Goal: Task Accomplishment & Management: Use online tool/utility

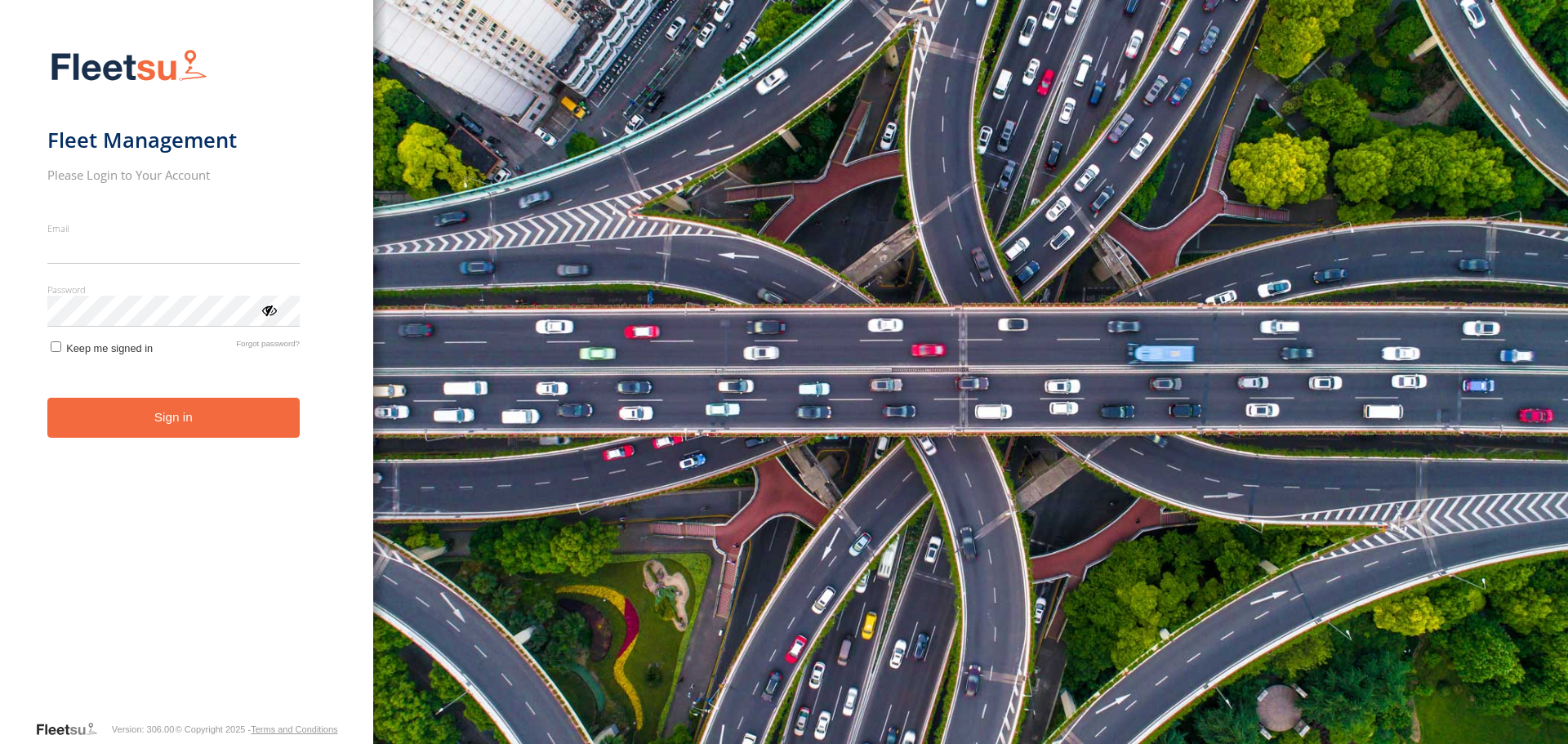
type input "**********"
click at [160, 427] on button "Sign in" at bounding box center [173, 417] width 253 height 40
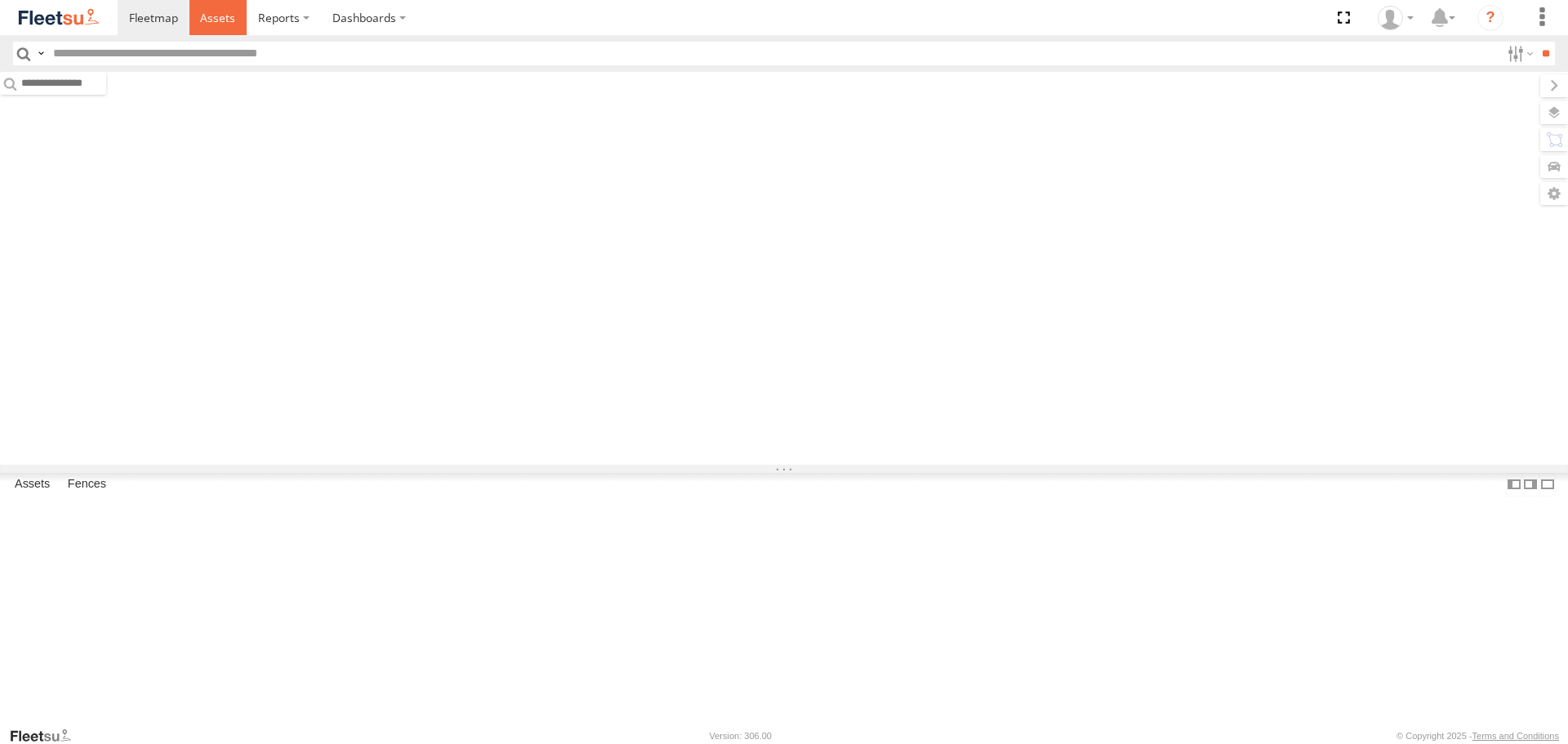
click at [228, 17] on span at bounding box center [217, 17] width 35 height 15
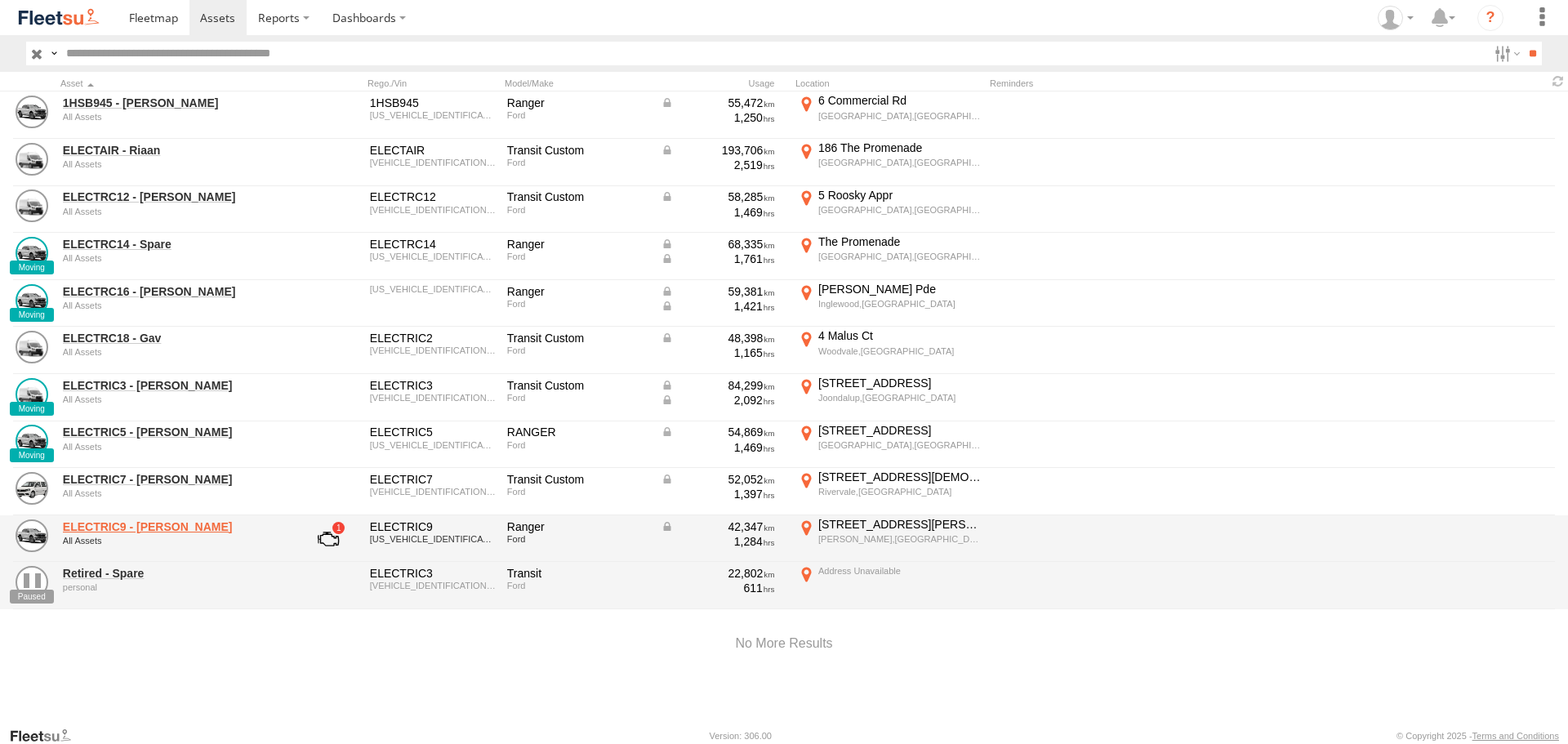
click at [128, 526] on link "ELECTRIC9 - Aaron" at bounding box center [174, 527] width 224 height 14
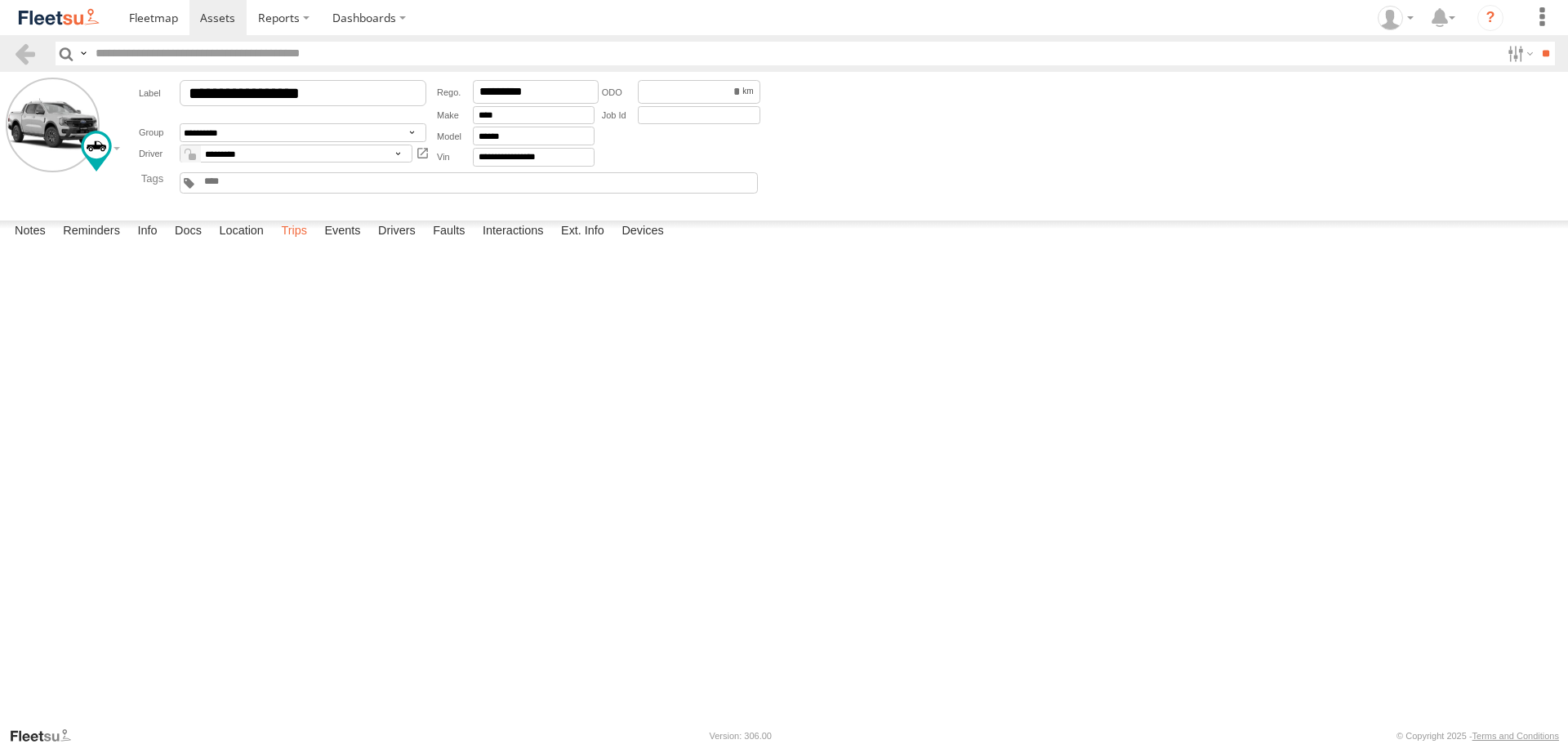
click at [296, 243] on label "Trips" at bounding box center [294, 232] width 43 height 23
click at [338, 243] on label "Events" at bounding box center [342, 232] width 53 height 23
click at [225, 8] on link at bounding box center [218, 17] width 58 height 35
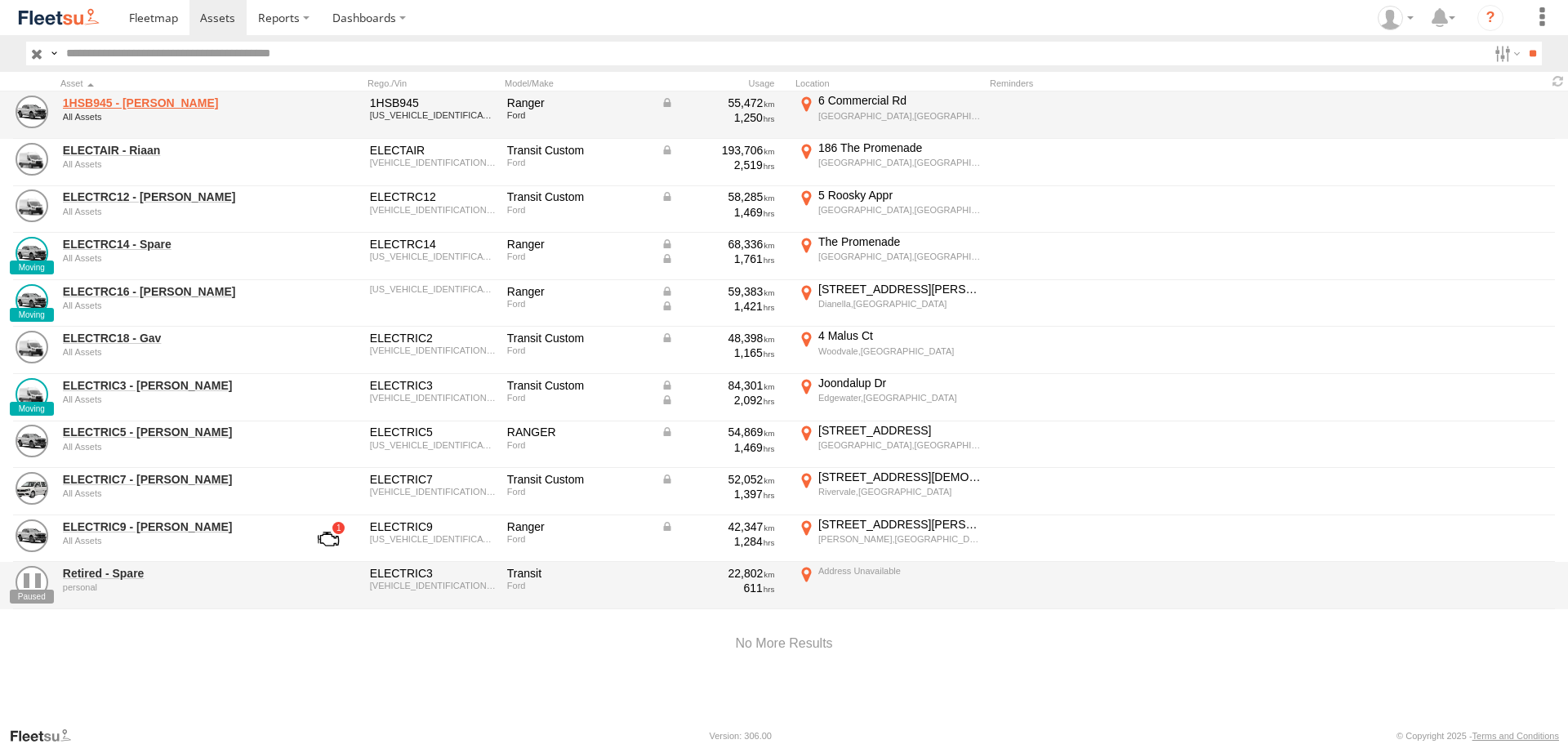
click at [121, 100] on link "1HSB945 - Ben" at bounding box center [174, 103] width 224 height 14
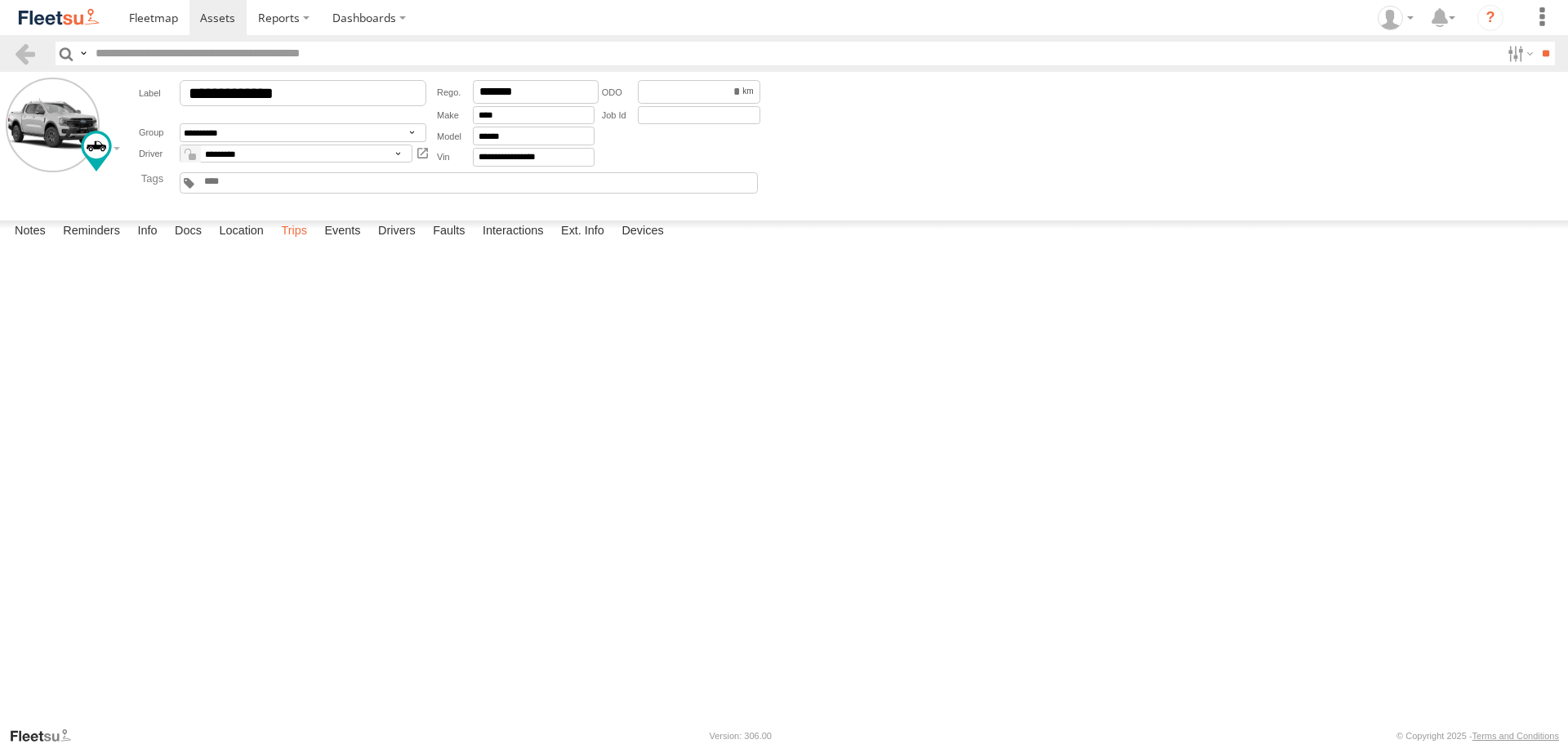
click at [304, 243] on label "Trips" at bounding box center [294, 232] width 43 height 23
click at [208, 13] on span at bounding box center [217, 17] width 35 height 15
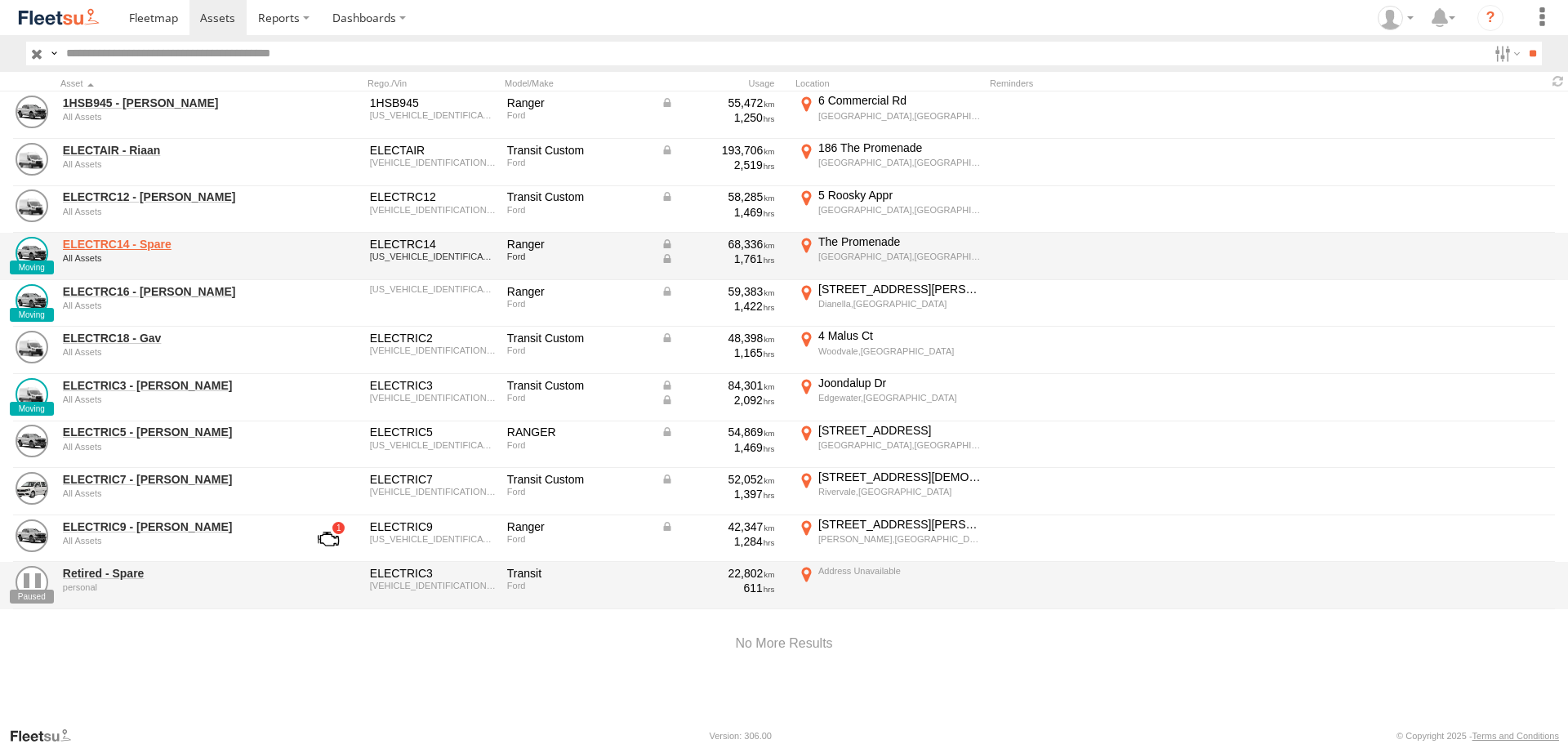
click at [140, 249] on link "ELECTRC14 - Spare" at bounding box center [174, 244] width 224 height 14
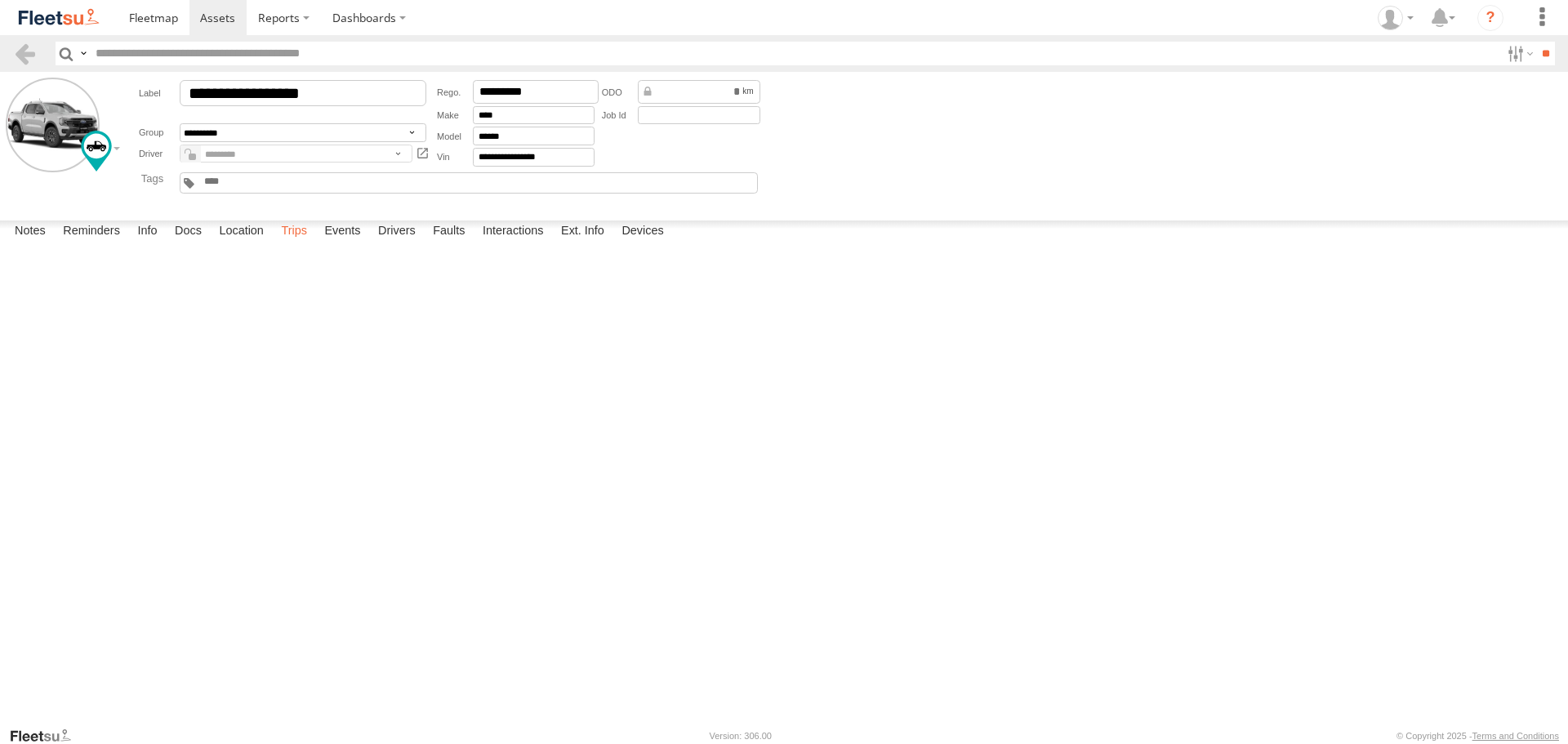
click at [302, 243] on label "Trips" at bounding box center [294, 232] width 43 height 23
click at [292, 243] on label "Trips" at bounding box center [294, 232] width 43 height 23
click at [214, 12] on span at bounding box center [217, 17] width 35 height 15
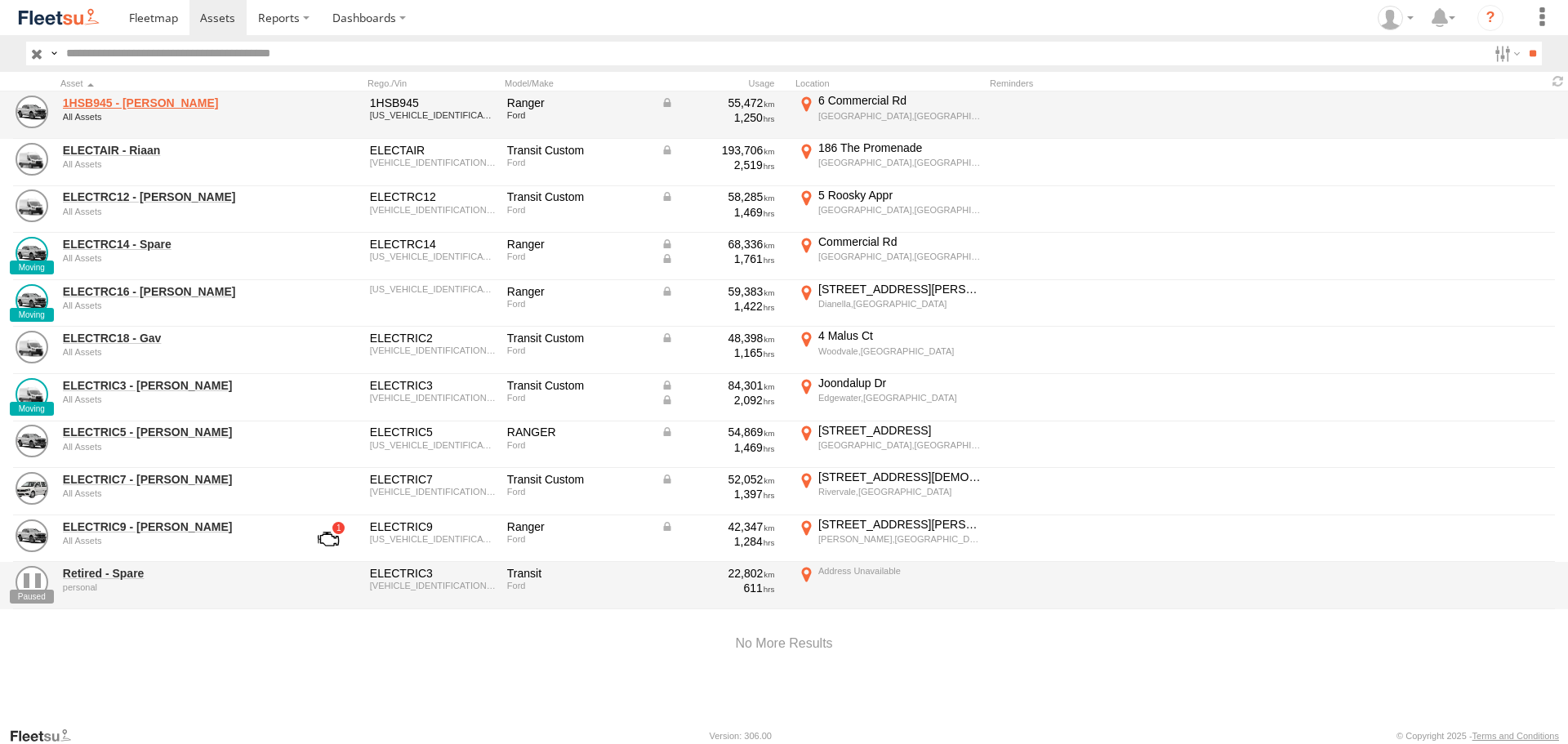
click at [119, 100] on link "1HSB945 - [PERSON_NAME]" at bounding box center [174, 103] width 224 height 14
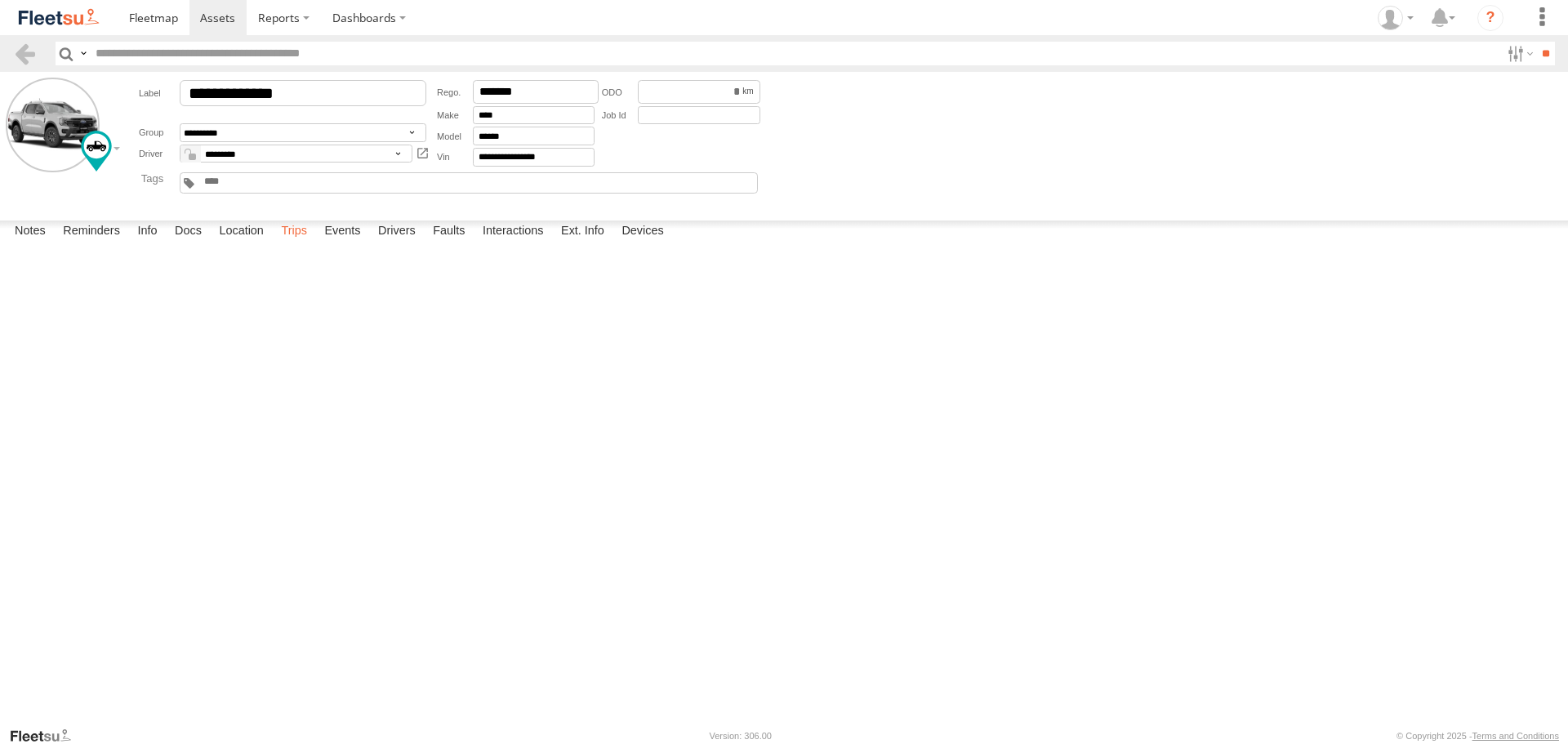
click at [288, 243] on label "Trips" at bounding box center [294, 232] width 43 height 23
click at [208, 12] on span at bounding box center [217, 17] width 35 height 15
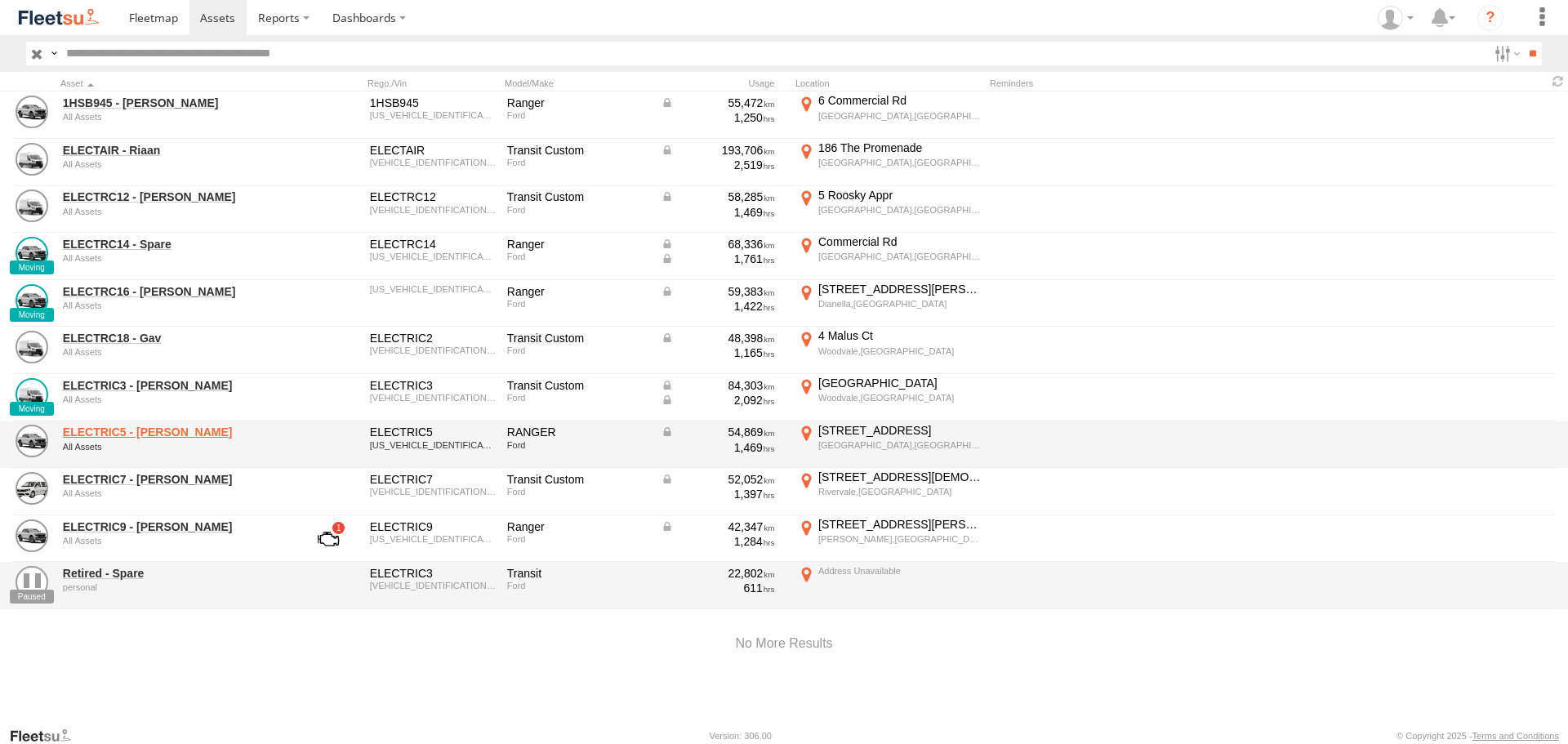
click at [140, 434] on link "ELECTRIC5 - [PERSON_NAME]" at bounding box center [174, 431] width 224 height 14
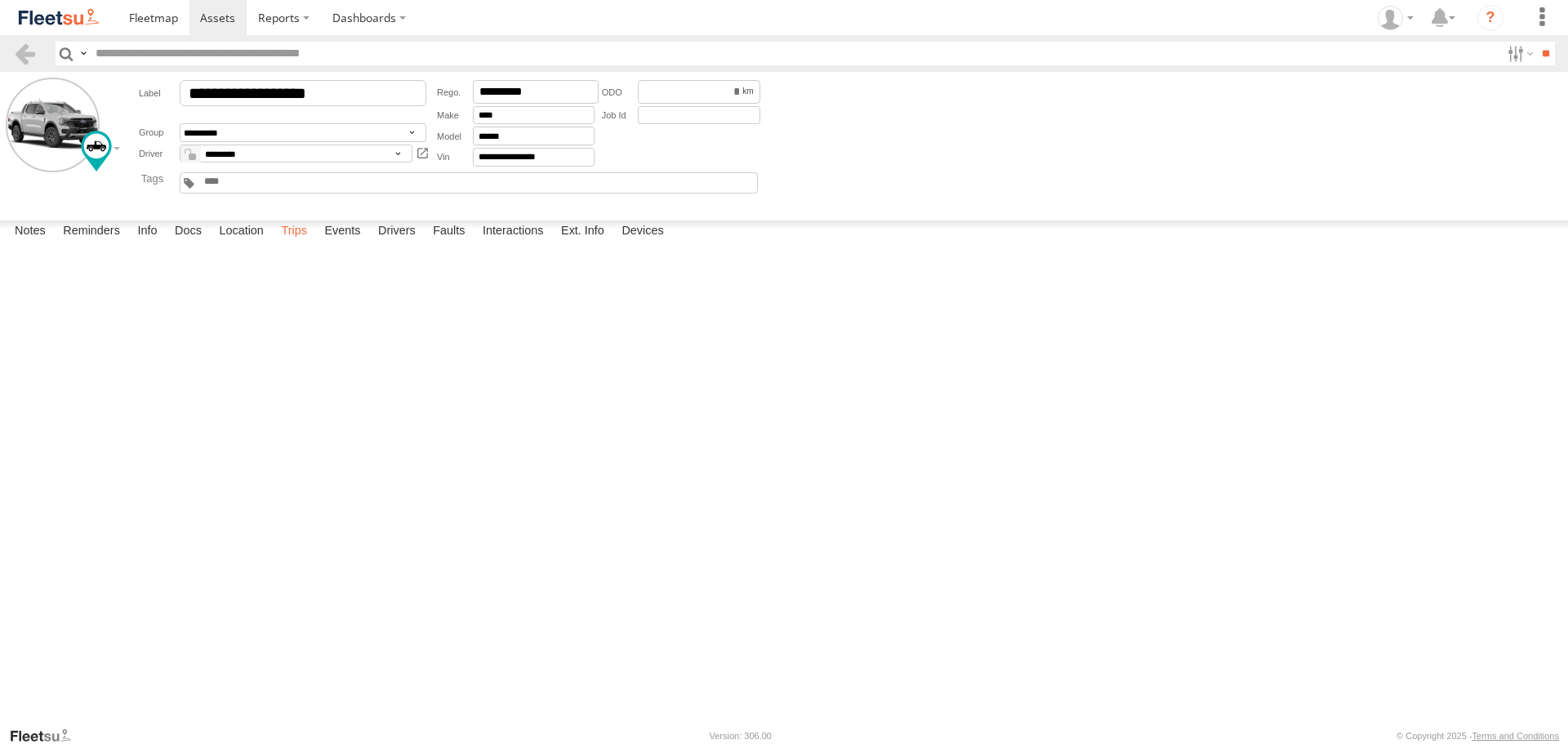
click at [287, 243] on label "Trips" at bounding box center [294, 232] width 43 height 23
click at [217, 11] on span at bounding box center [217, 17] width 35 height 15
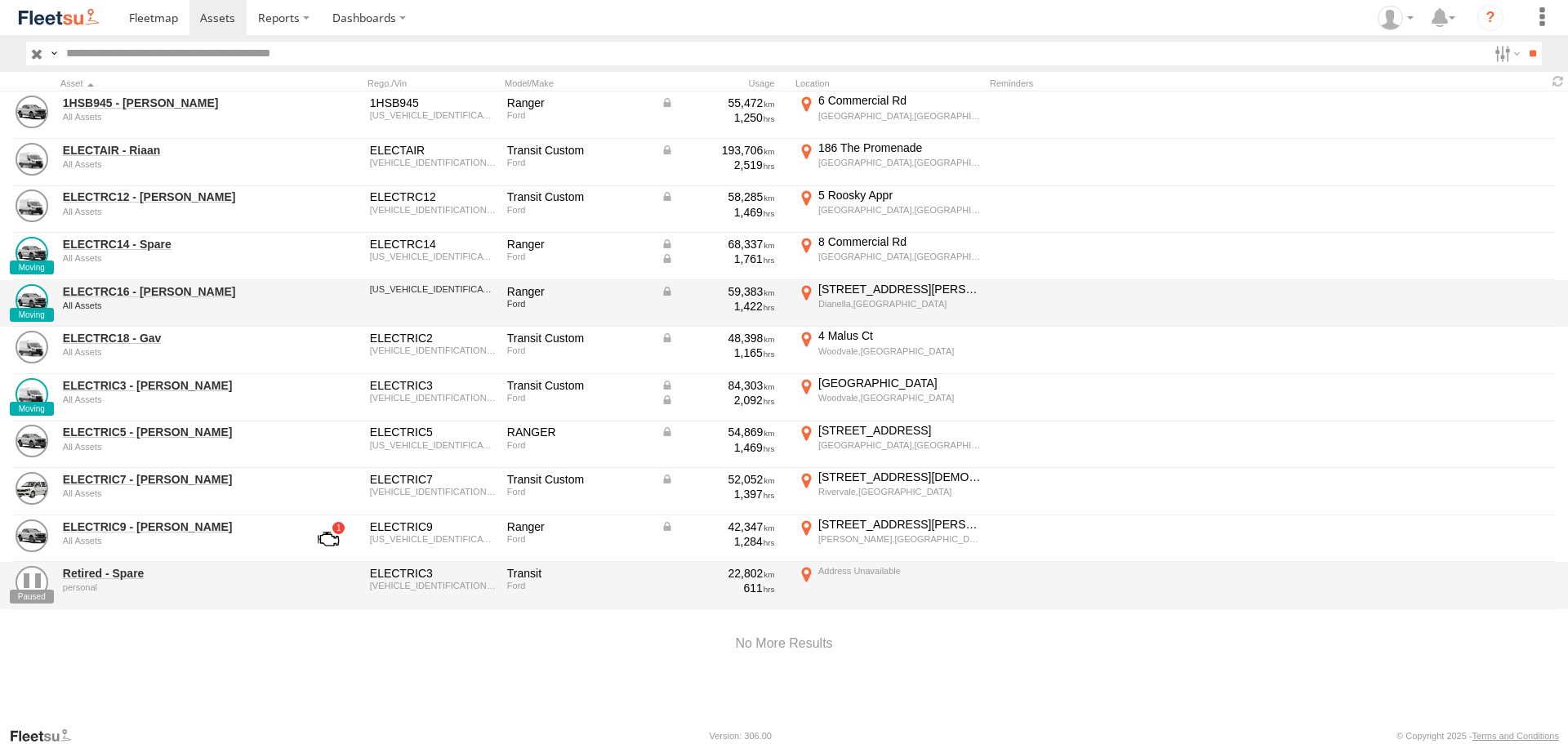
click at [155, 282] on div "ELECTRC16 - Johnny All Assets" at bounding box center [175, 303] width 229 height 44
click at [155, 291] on link "ELECTRC16 - Johnny" at bounding box center [174, 291] width 224 height 14
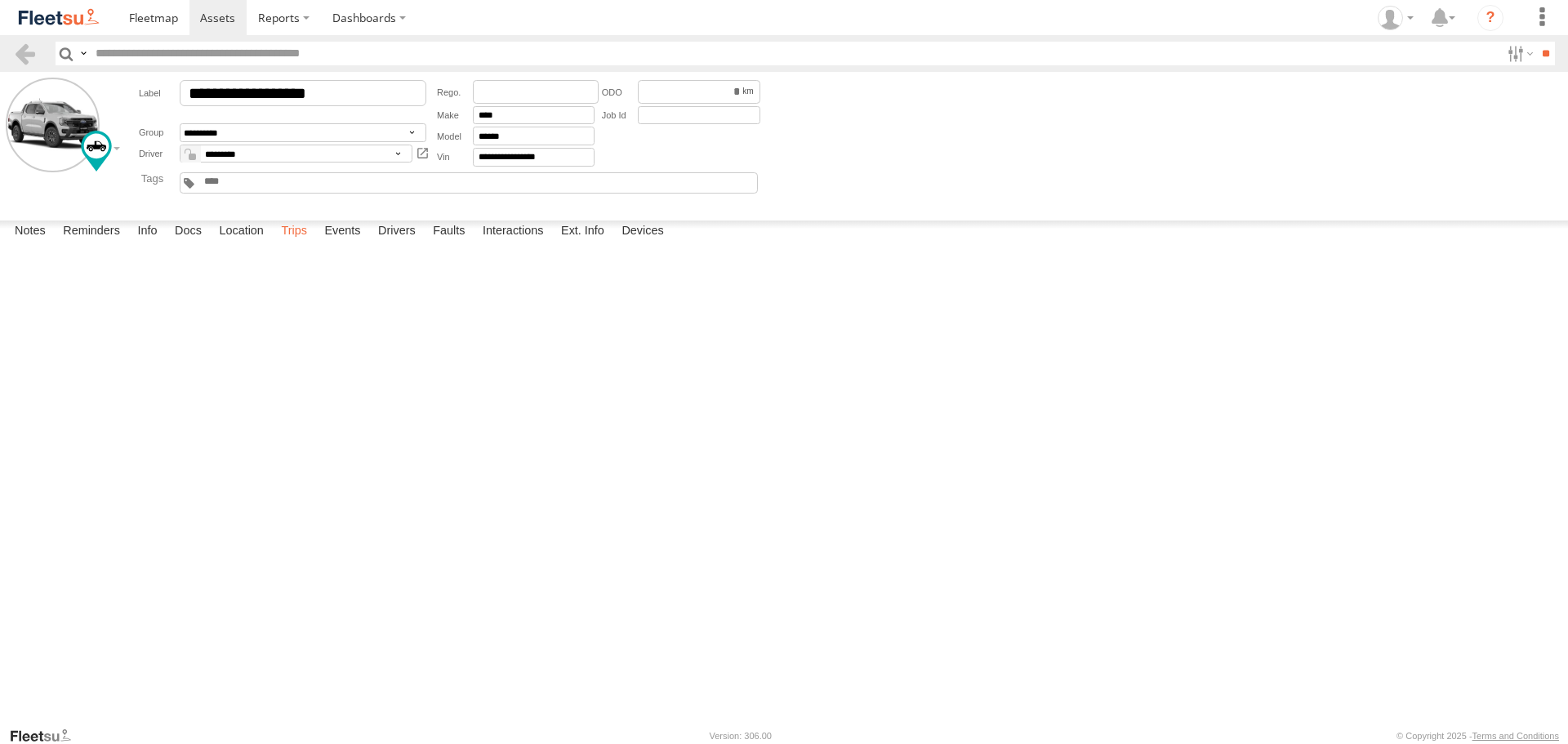
click at [309, 243] on label "Trips" at bounding box center [294, 232] width 43 height 23
click at [208, 11] on span at bounding box center [217, 17] width 35 height 15
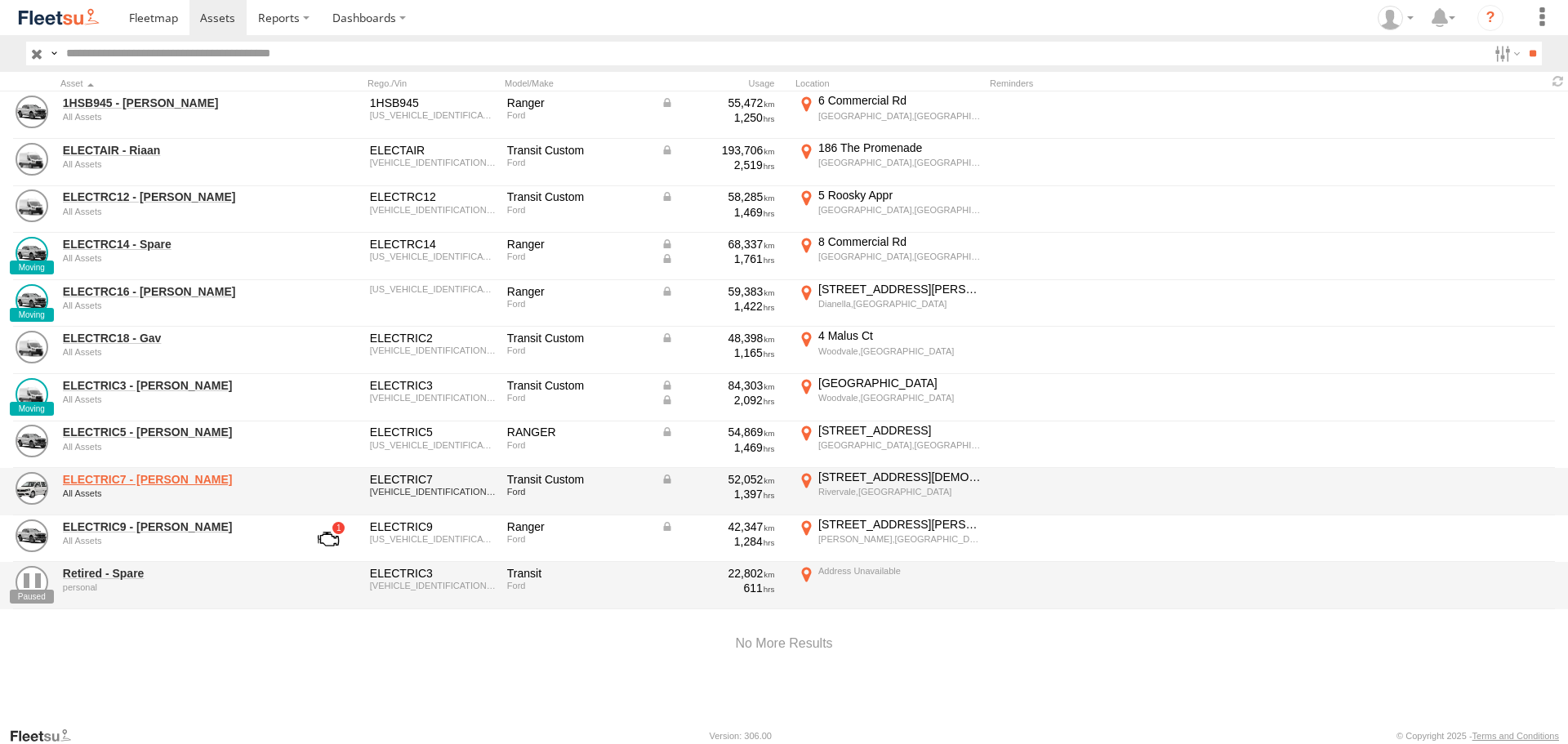
click at [130, 476] on link "ELECTRIC7 - John" at bounding box center [174, 480] width 224 height 14
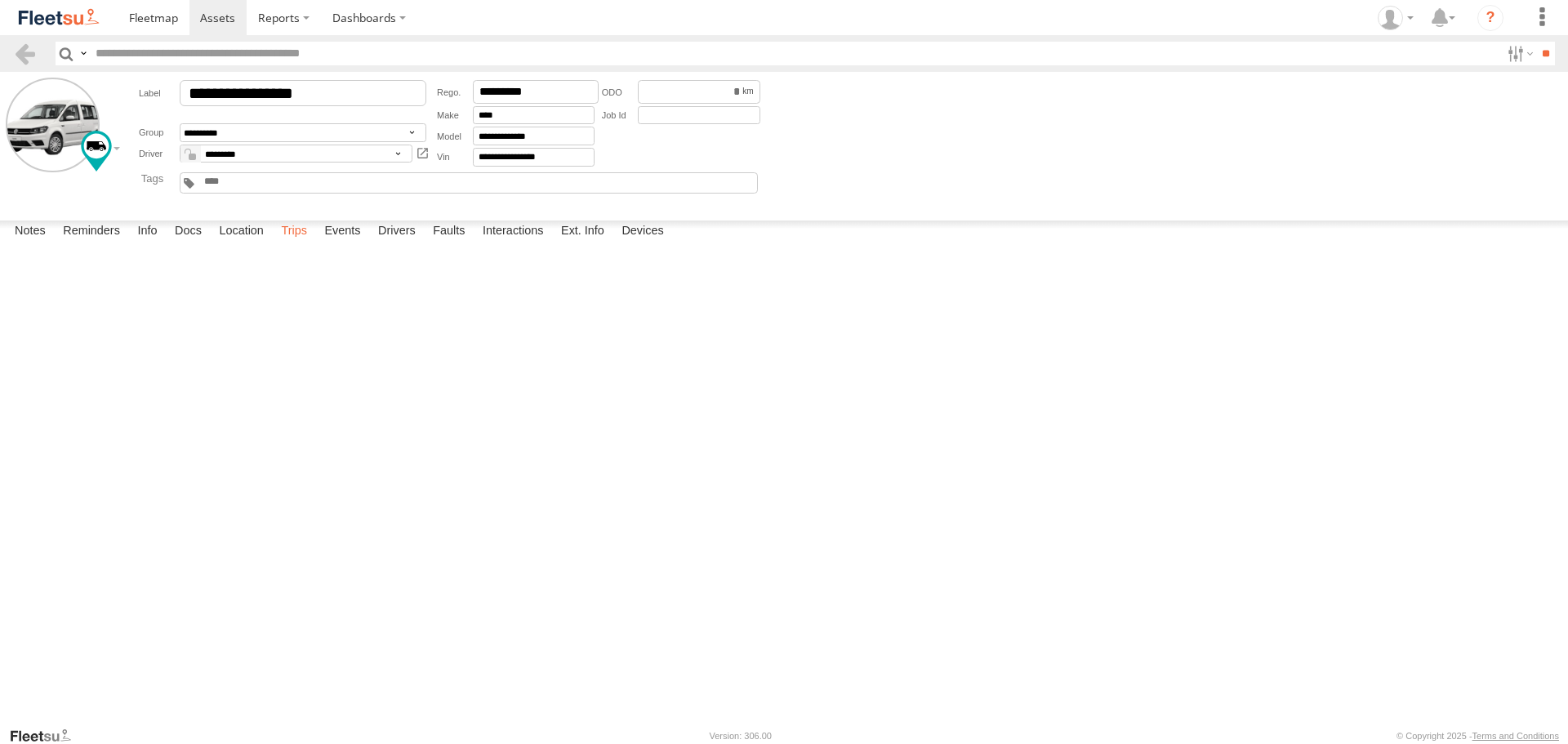
click at [311, 243] on label "Trips" at bounding box center [294, 232] width 43 height 23
click at [208, 13] on span at bounding box center [217, 17] width 35 height 15
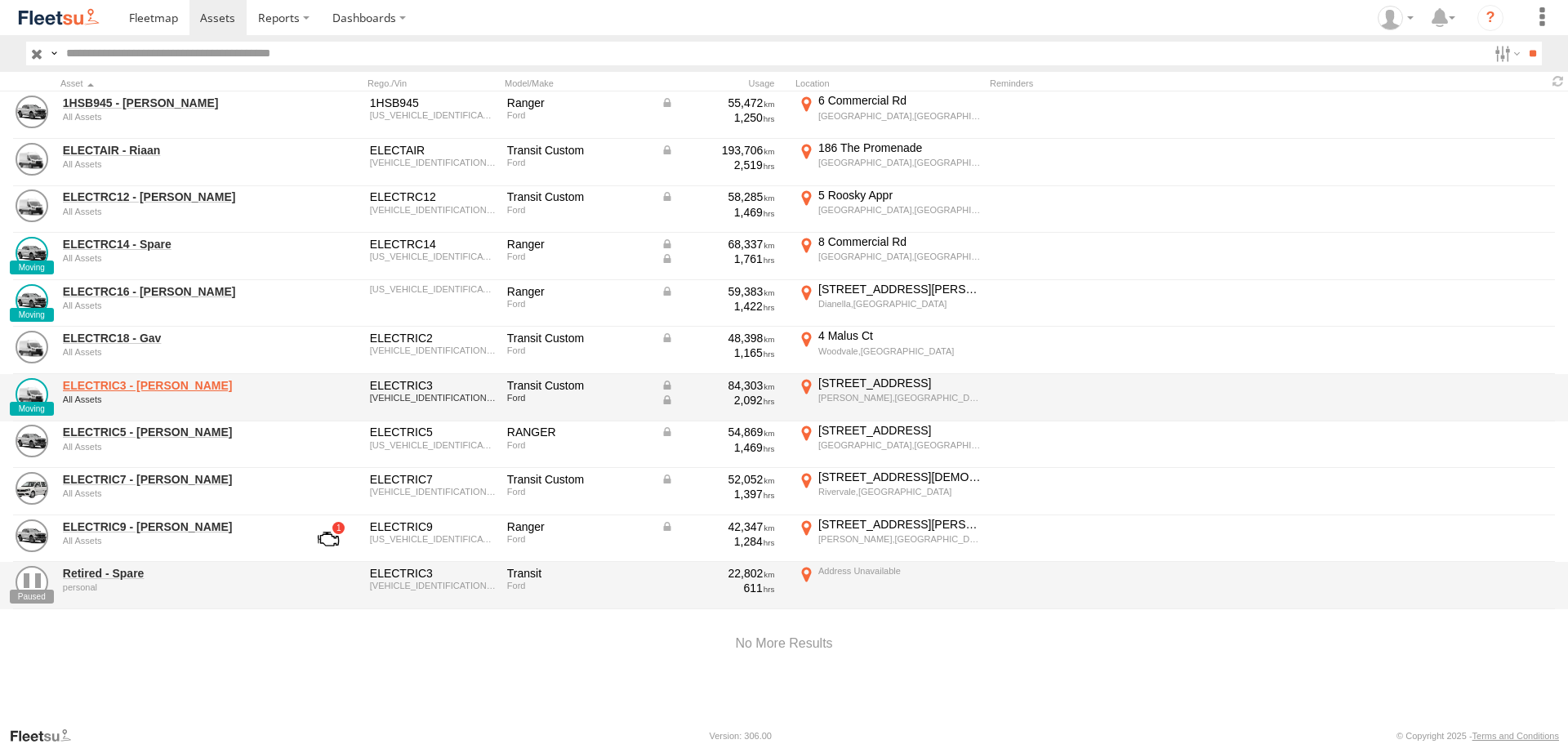
click at [137, 383] on link "ELECTRIC3 - [PERSON_NAME]" at bounding box center [174, 385] width 224 height 14
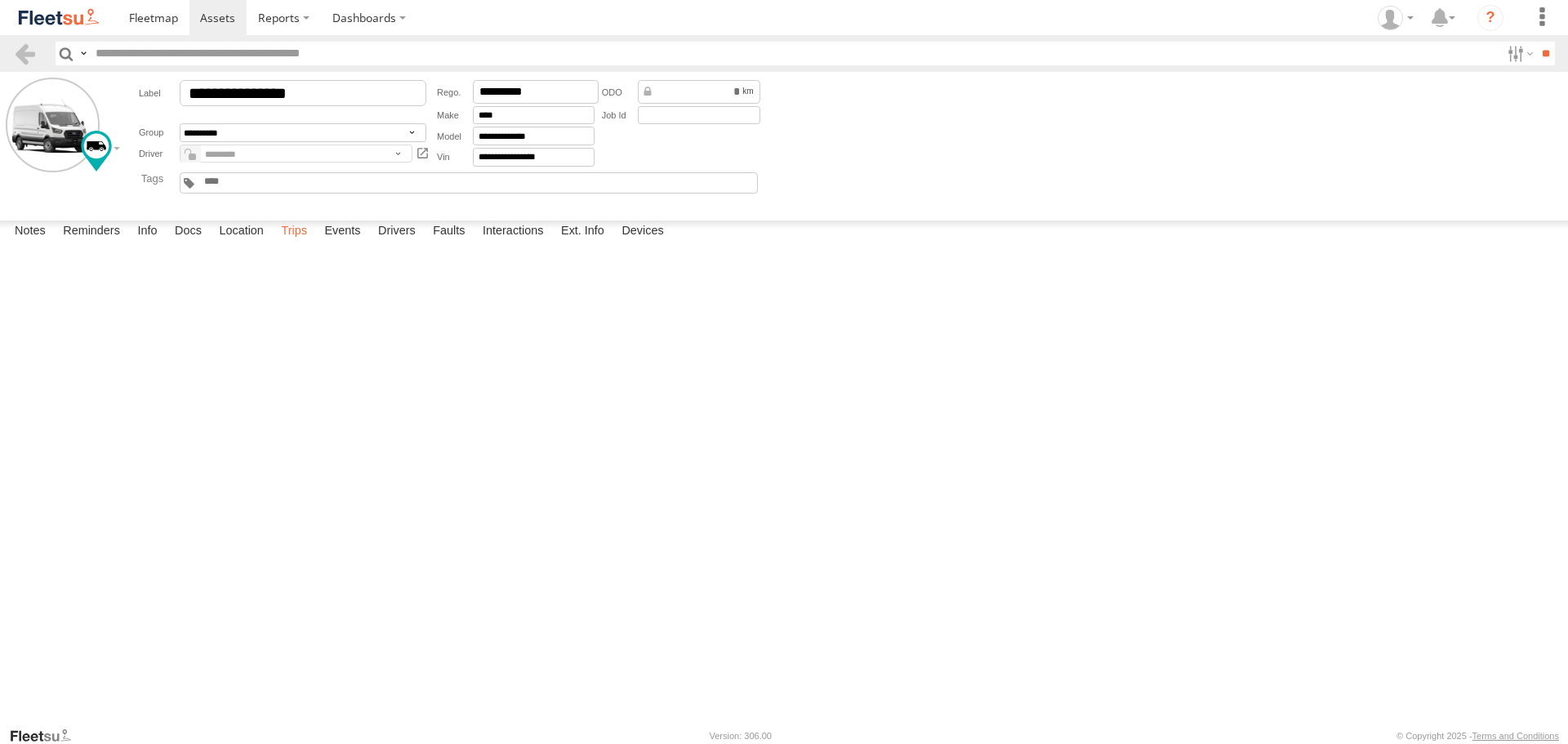
click at [300, 243] on label "Trips" at bounding box center [294, 232] width 43 height 23
click at [211, 11] on span at bounding box center [217, 17] width 35 height 15
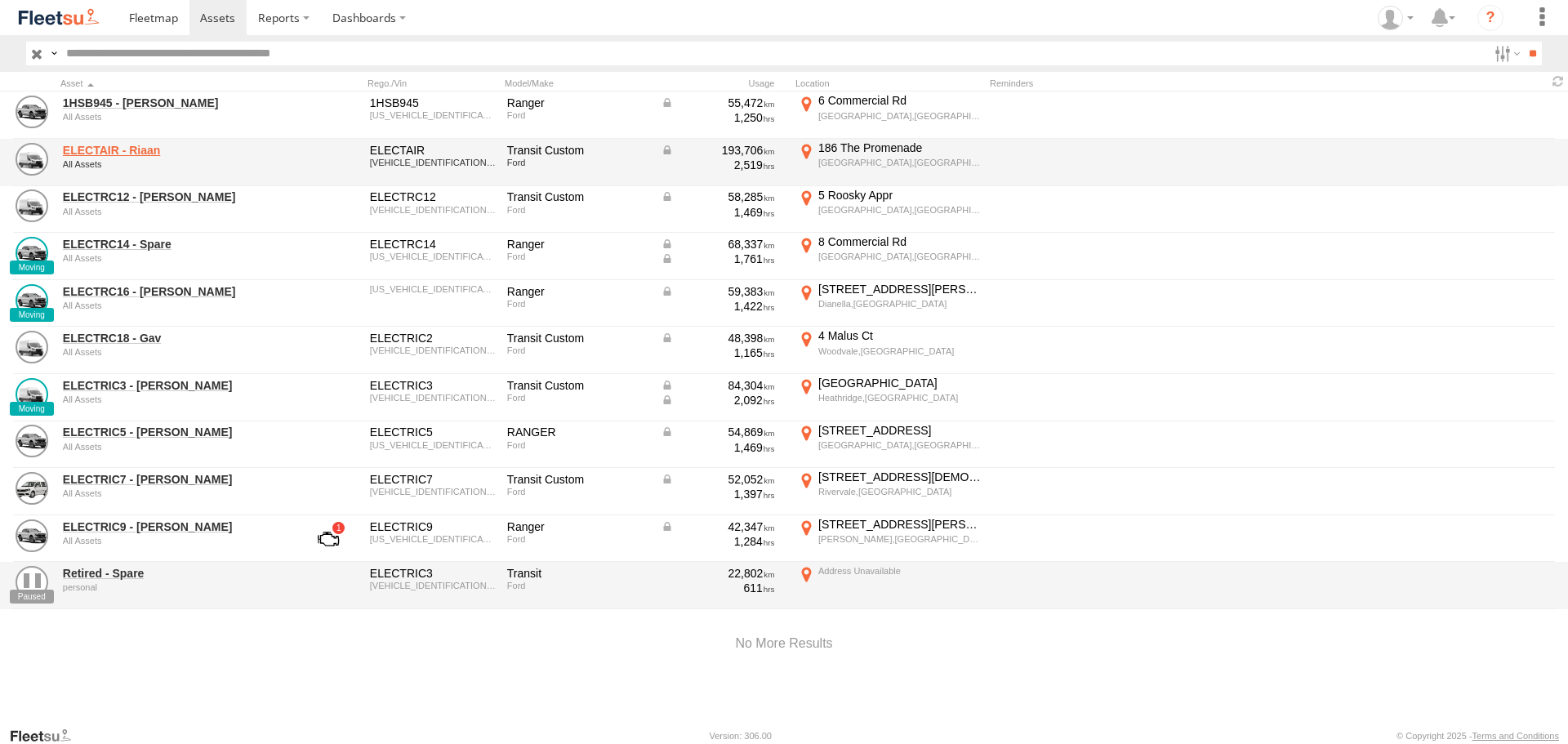
click at [89, 144] on link "ELECTAIR - Riaan" at bounding box center [174, 150] width 224 height 14
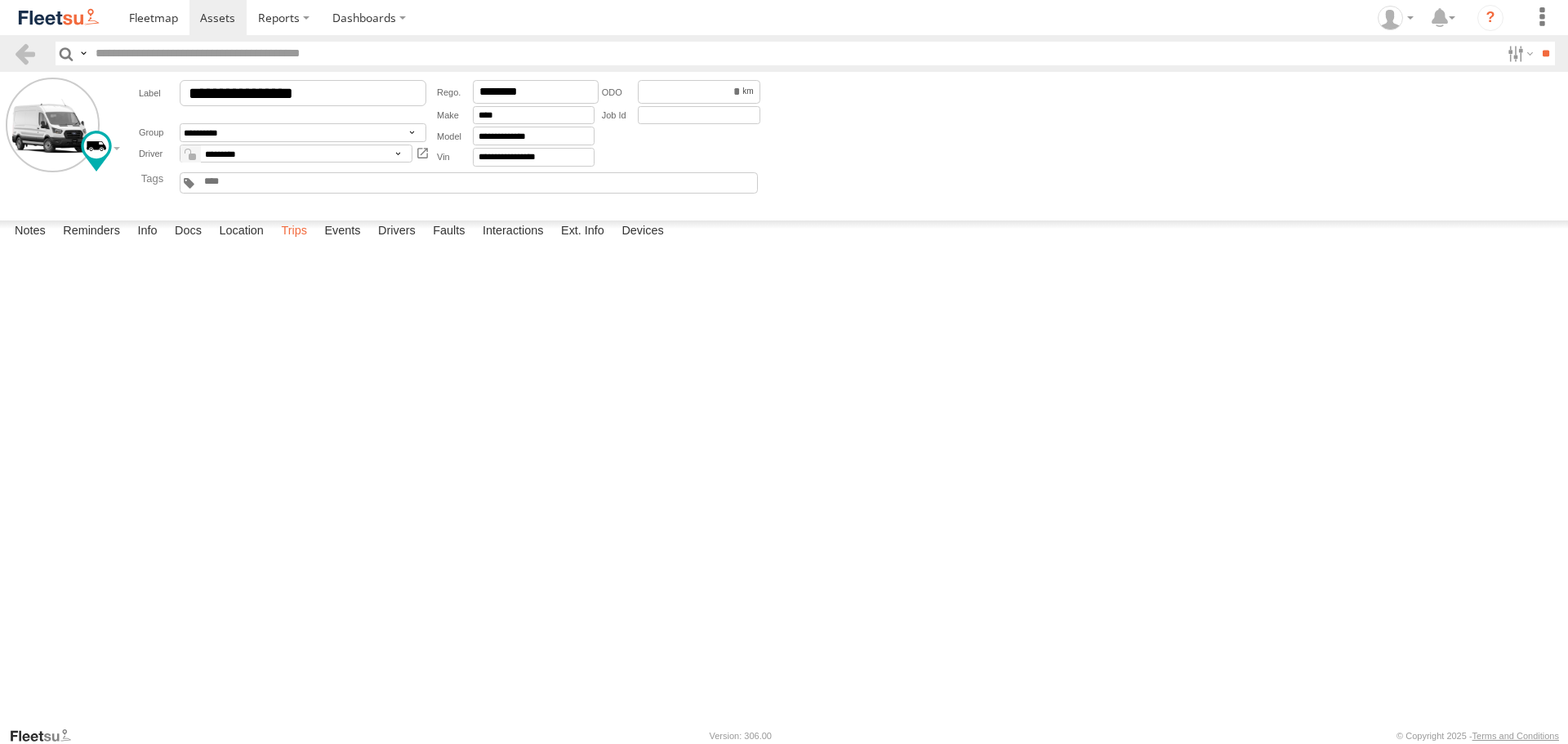
click at [300, 243] on label "Trips" at bounding box center [294, 232] width 43 height 23
click at [206, 21] on span at bounding box center [217, 17] width 35 height 15
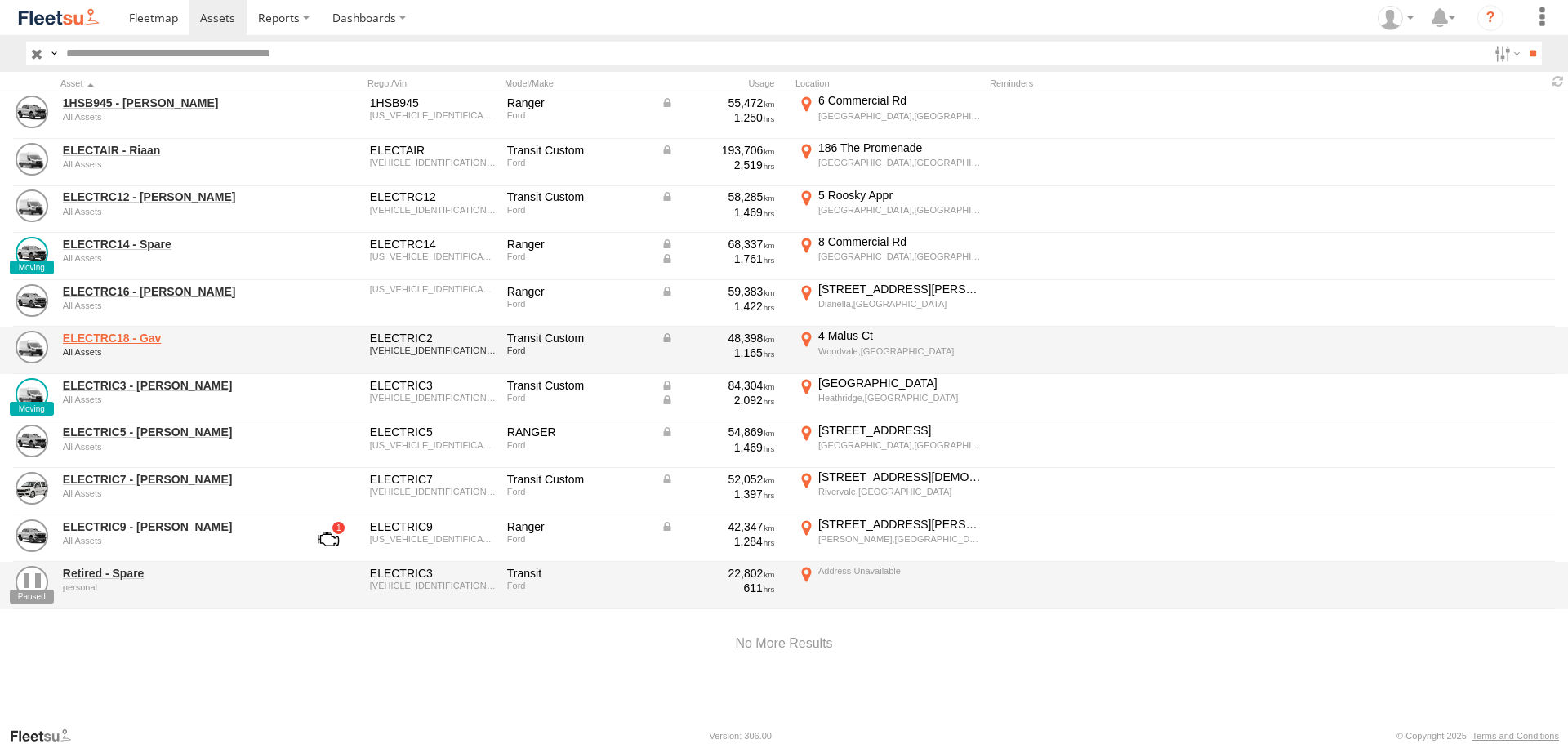
click at [143, 335] on link "ELECTRC18 - Gav" at bounding box center [174, 338] width 224 height 14
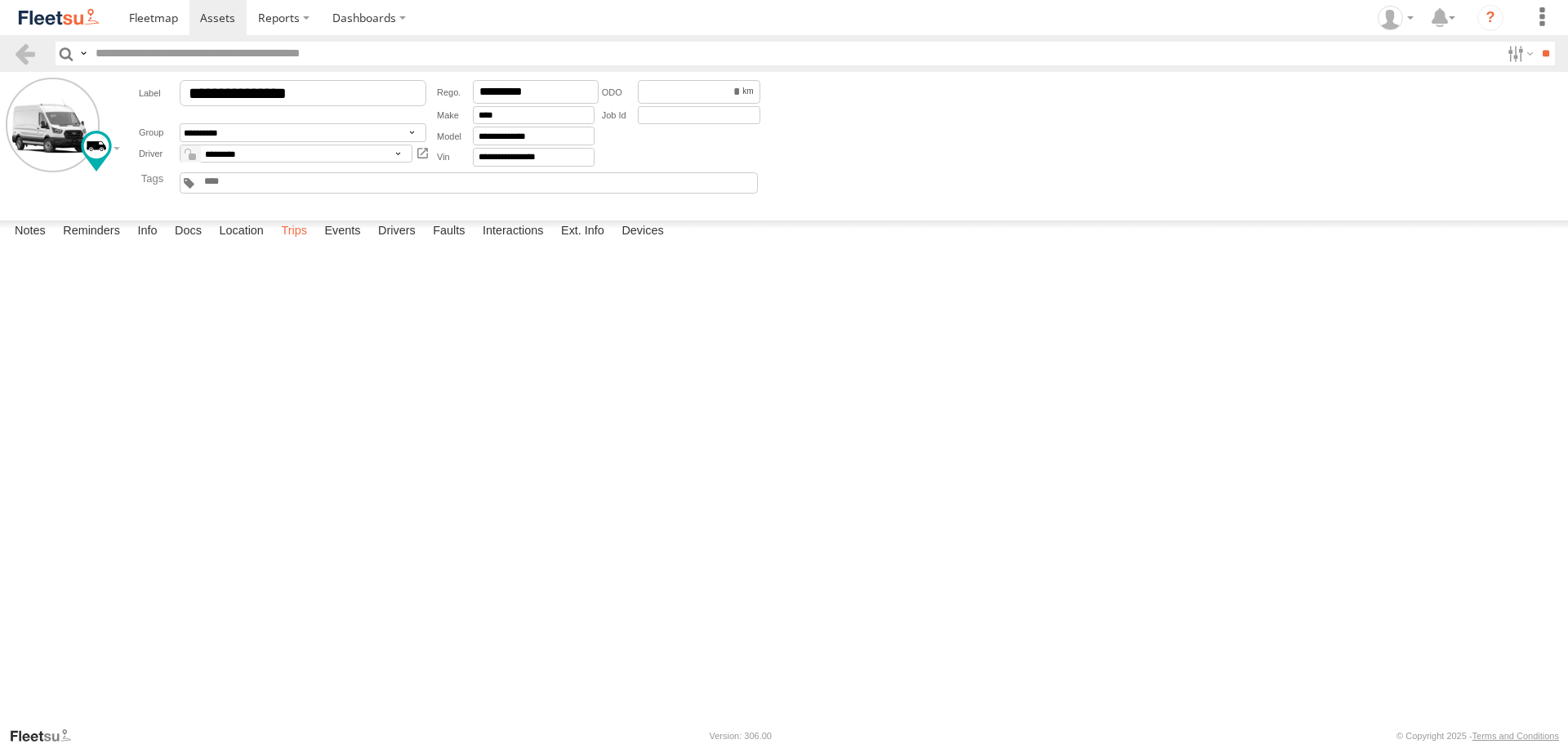
click at [309, 243] on label "Trips" at bounding box center [294, 232] width 43 height 23
click at [1417, 194] on form "**********" at bounding box center [783, 143] width 1556 height 130
